Goal: Task Accomplishment & Management: Use online tool/utility

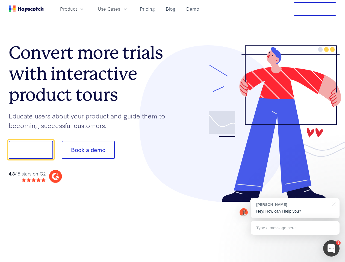
click at [173, 131] on div at bounding box center [255, 123] width 164 height 157
click at [77, 9] on span "Product" at bounding box center [68, 8] width 17 height 7
click at [120, 9] on span "Use Cases" at bounding box center [109, 8] width 22 height 7
click at [315, 9] on button "Free Trial" at bounding box center [315, 9] width 43 height 14
click at [31, 150] on button "Show me!" at bounding box center [31, 150] width 44 height 18
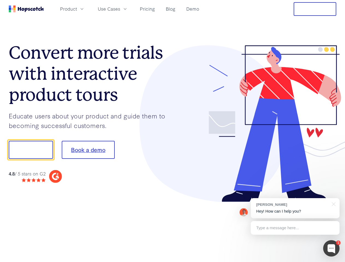
click at [88, 150] on button "Book a demo" at bounding box center [88, 150] width 53 height 18
click at [331, 249] on div at bounding box center [331, 248] width 16 height 16
click at [295, 208] on div "[PERSON_NAME] Hey! How can I help you?" at bounding box center [295, 208] width 89 height 20
click at [333, 204] on div at bounding box center [288, 149] width 102 height 182
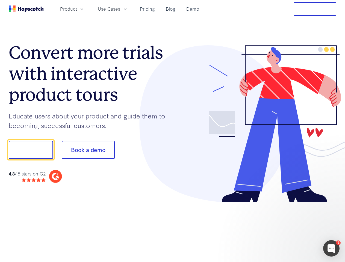
click at [295, 228] on div at bounding box center [288, 185] width 102 height 109
